Goal: Information Seeking & Learning: Learn about a topic

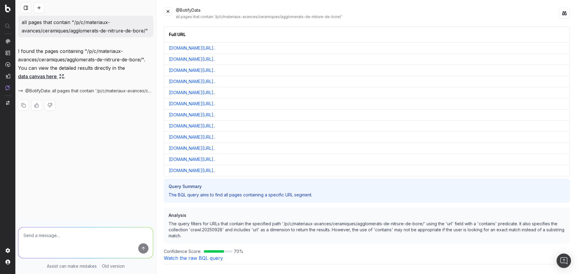
click at [564, 15] on button at bounding box center [564, 13] width 11 height 11
click at [80, 28] on p "all pages that contain "/p/c/materiaux-avances/ceramiques/agglomerats-de-nitrur…" at bounding box center [86, 26] width 128 height 17
click at [42, 26] on p "all pages that contain "/p/c/materiaux-avances/ceramiques/agglomerats-de-nitrur…" at bounding box center [86, 26] width 128 height 17
drag, startPoint x: 21, startPoint y: 22, endPoint x: 152, endPoint y: 32, distance: 131.6
click at [152, 32] on div "all pages that contain "/p/c/materiaux-avances/ceramiques/agglomerats-de-nitrur…" at bounding box center [85, 27] width 135 height 22
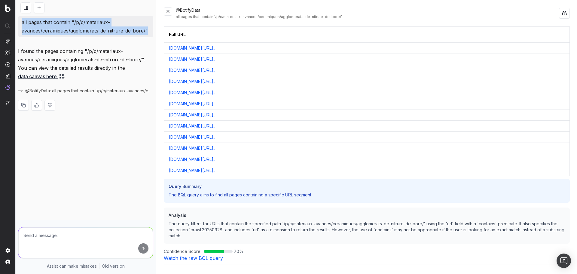
click at [170, 11] on button at bounding box center [168, 11] width 8 height 8
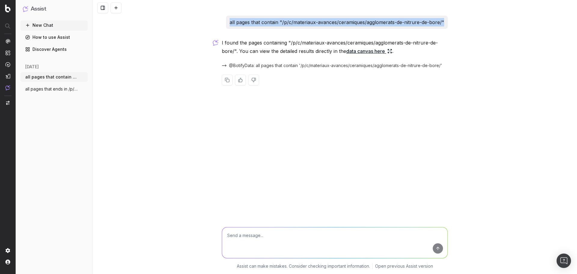
click at [54, 79] on span "all pages that contain "/p/c/materiaux-a" at bounding box center [51, 77] width 53 height 6
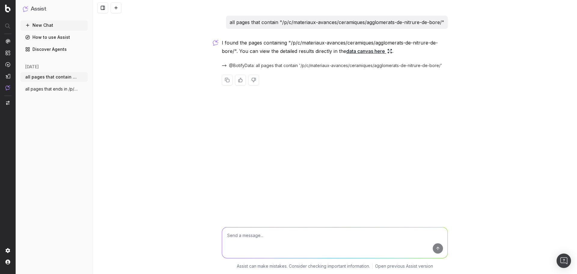
click at [359, 51] on link "data canvas here" at bounding box center [369, 51] width 46 height 8
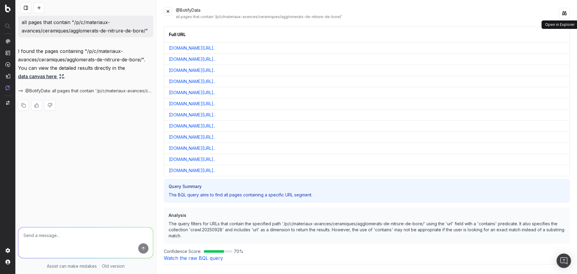
click at [564, 14] on button at bounding box center [564, 13] width 11 height 11
click at [7, 90] on img at bounding box center [7, 87] width 5 height 5
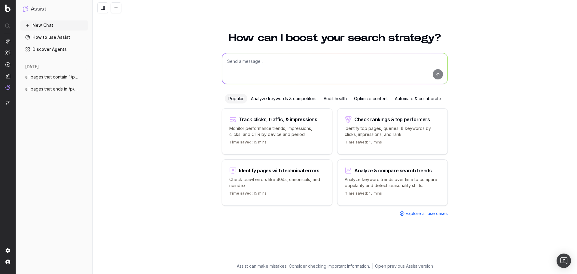
click at [54, 91] on span "all pages that ends in /p/c/advanced-mat" at bounding box center [51, 89] width 53 height 6
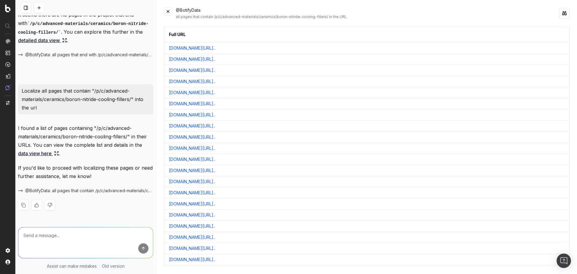
scroll to position [37, 0]
click at [567, 12] on button at bounding box center [564, 13] width 11 height 11
